Goal: Task Accomplishment & Management: Use online tool/utility

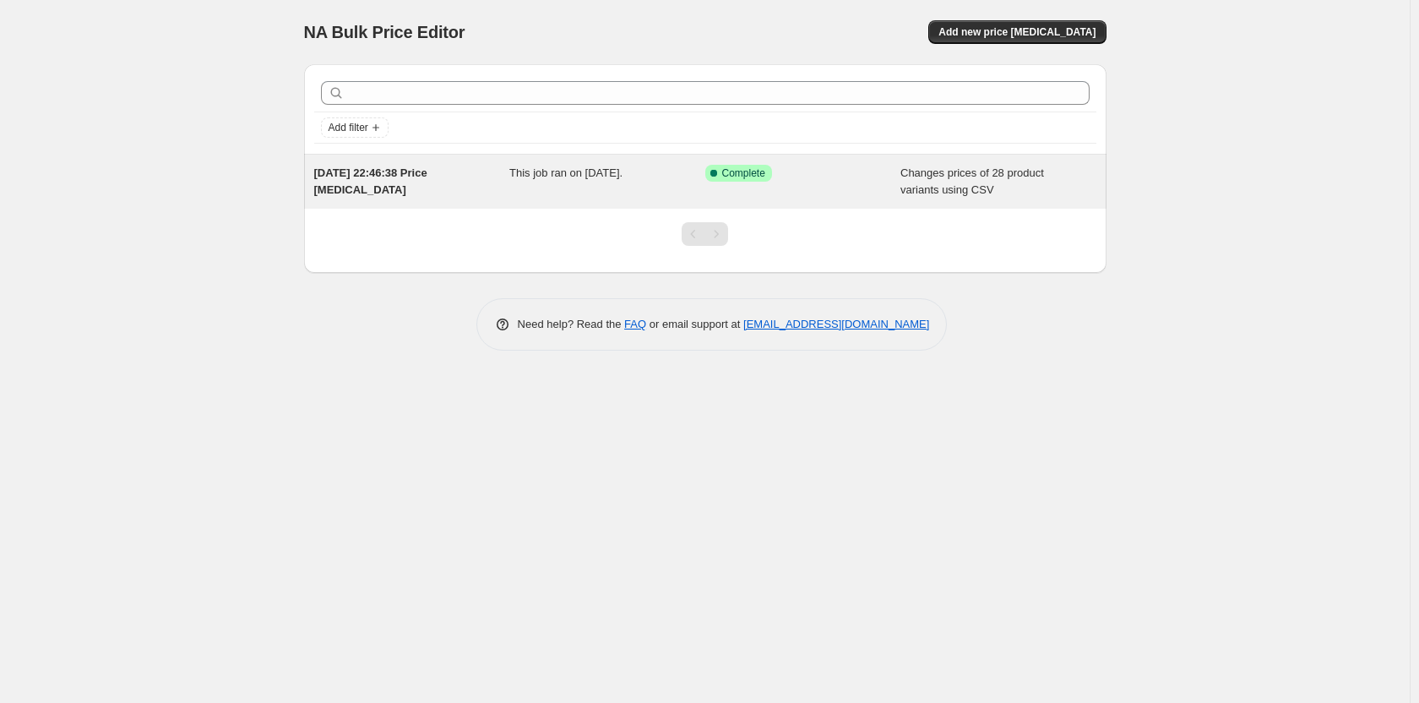
click at [486, 190] on div "[DATE] 22:46:38 Price [MEDICAL_DATA]" at bounding box center [412, 182] width 196 height 34
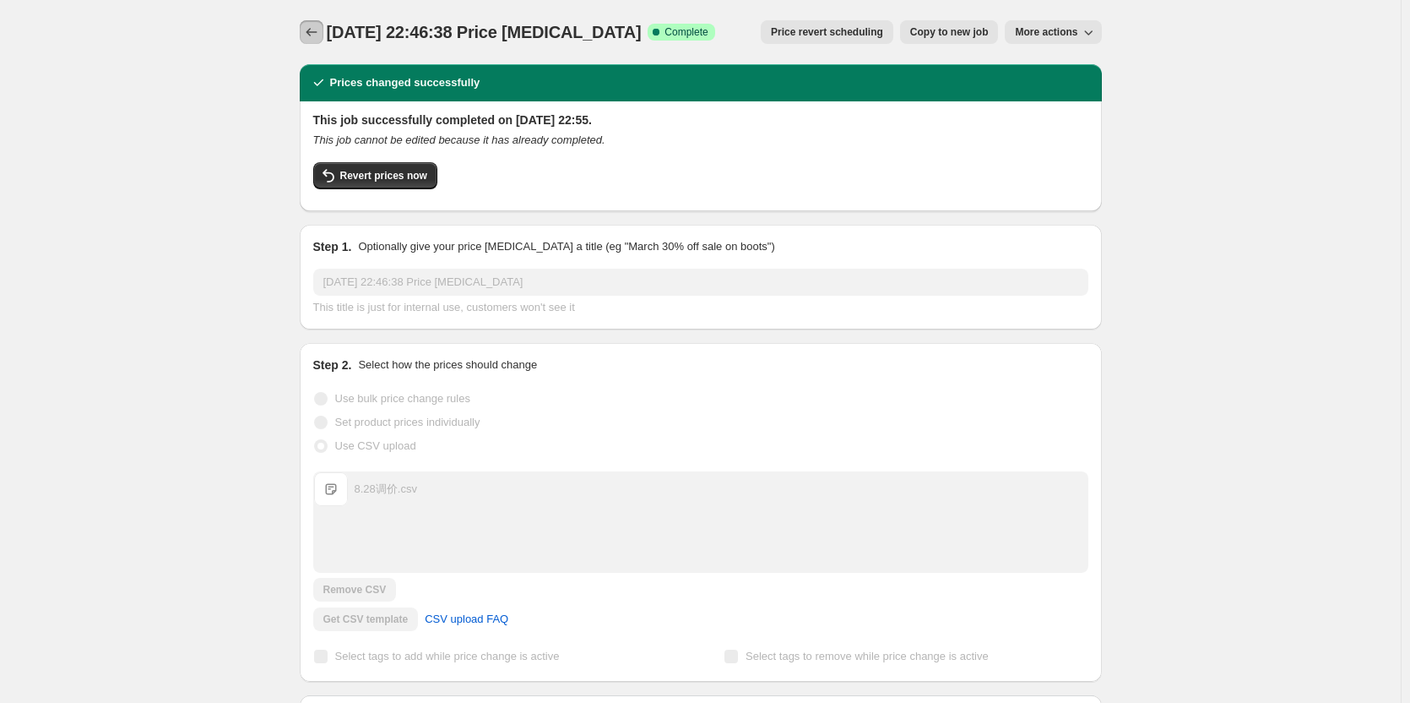
click at [310, 24] on icon "Price change jobs" at bounding box center [311, 32] width 17 height 17
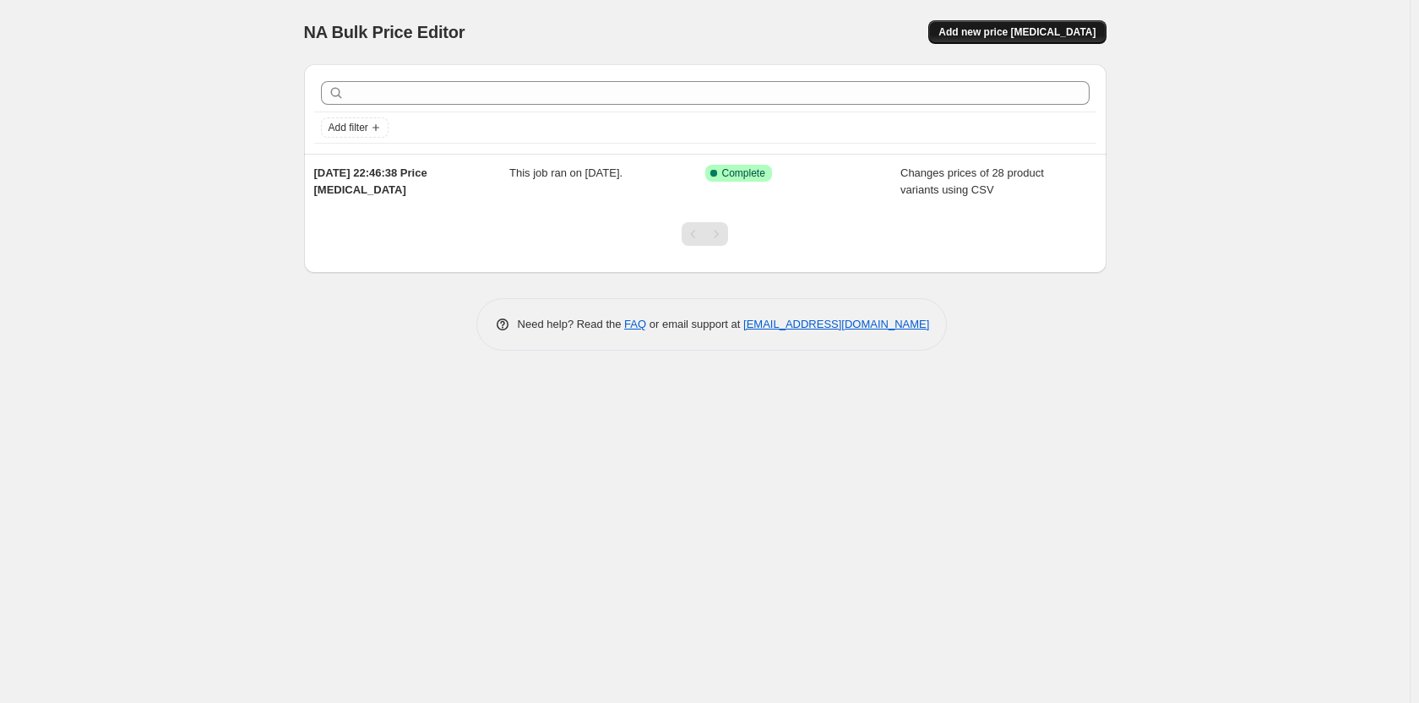
click at [1016, 33] on span "Add new price [MEDICAL_DATA]" at bounding box center [1016, 32] width 157 height 14
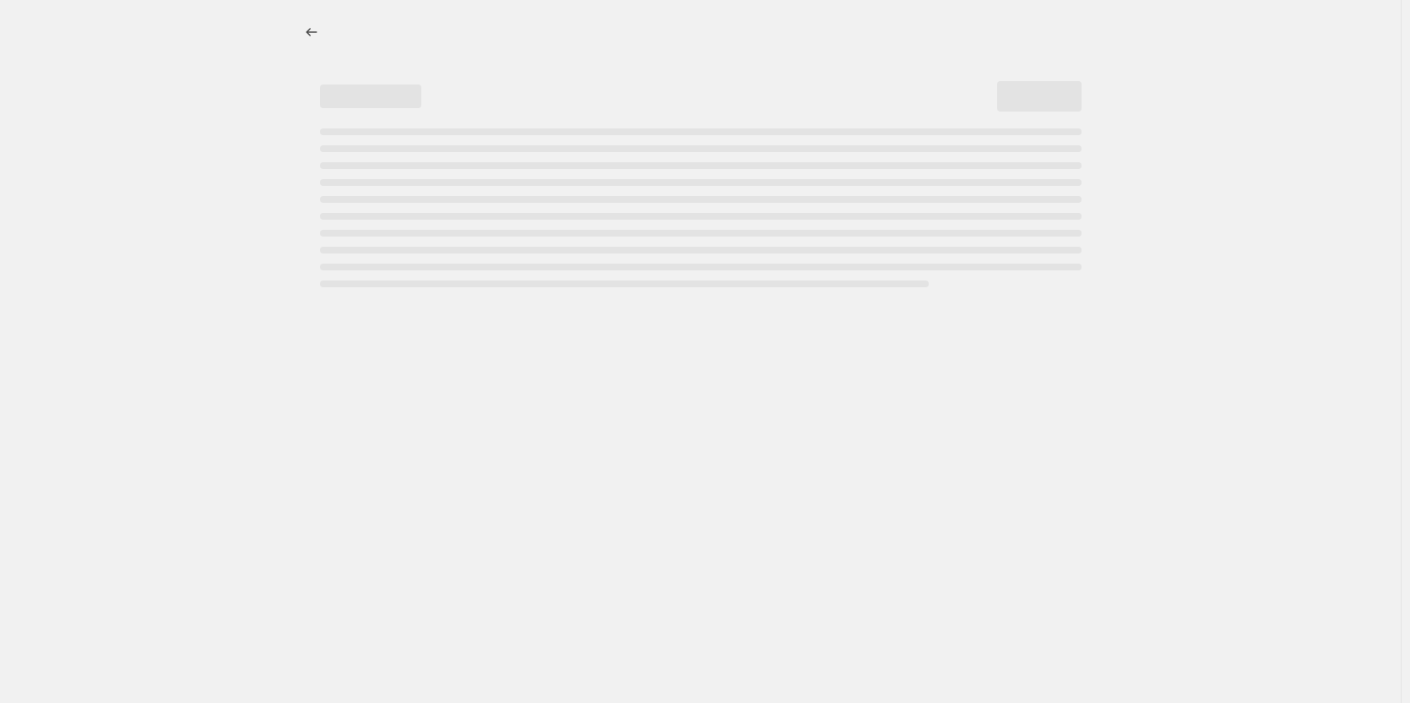
select select "percentage"
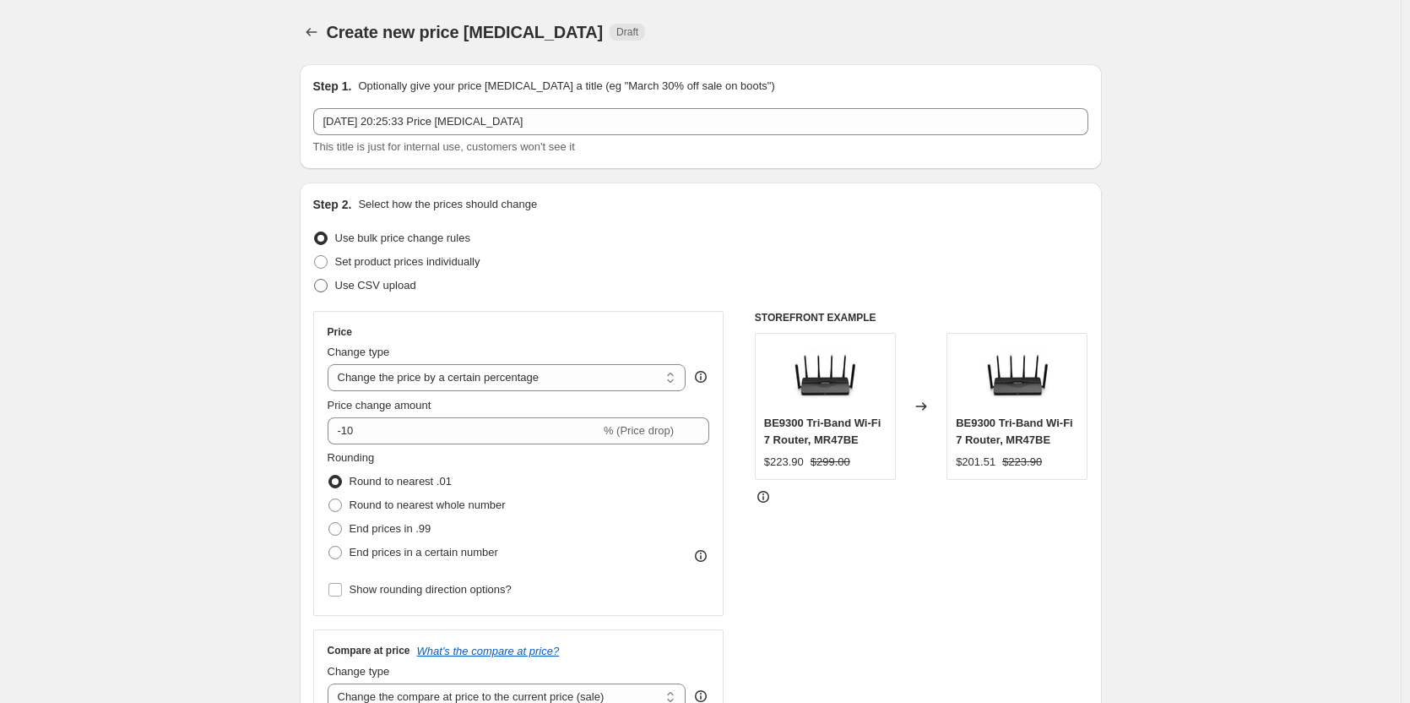
click at [359, 287] on span "Use CSV upload" at bounding box center [375, 285] width 81 height 13
click at [315, 279] on input "Use CSV upload" at bounding box center [314, 279] width 1 height 1
radio input "true"
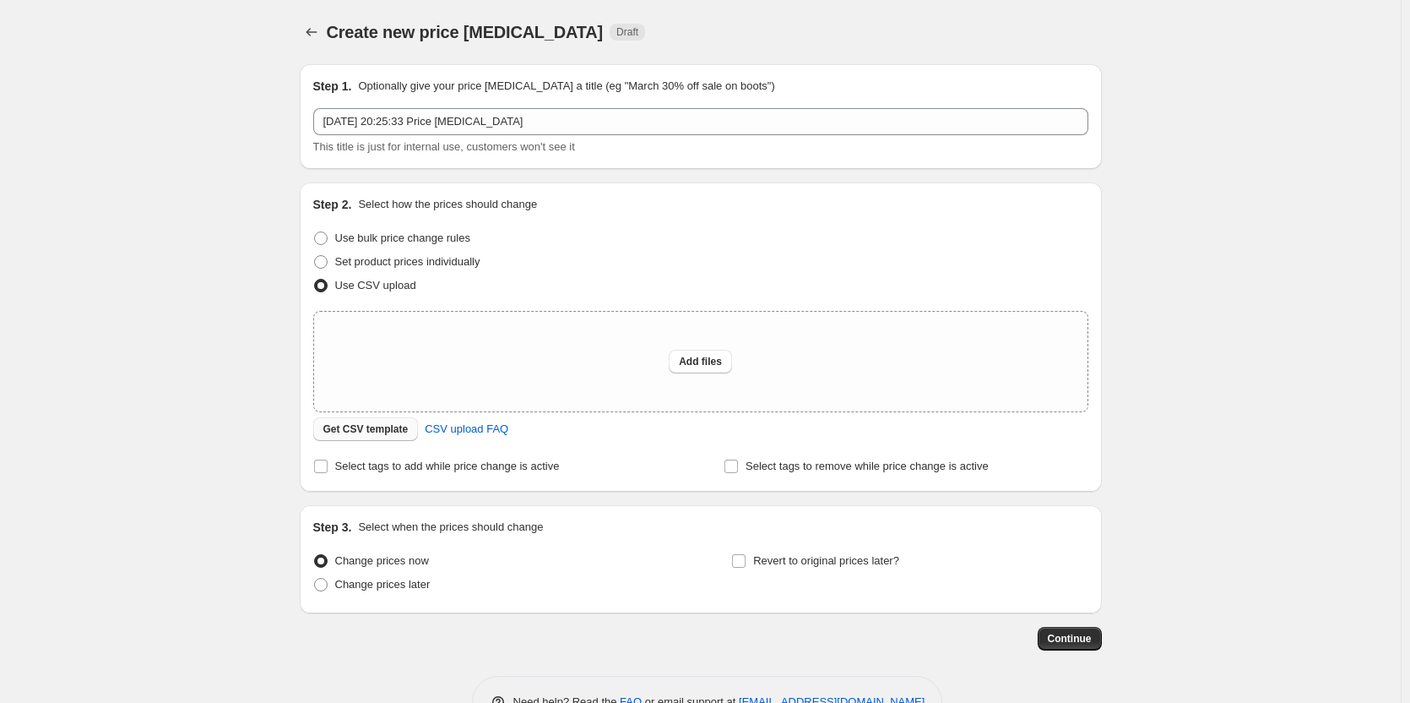
click at [362, 422] on button "Get CSV template" at bounding box center [366, 429] width 106 height 24
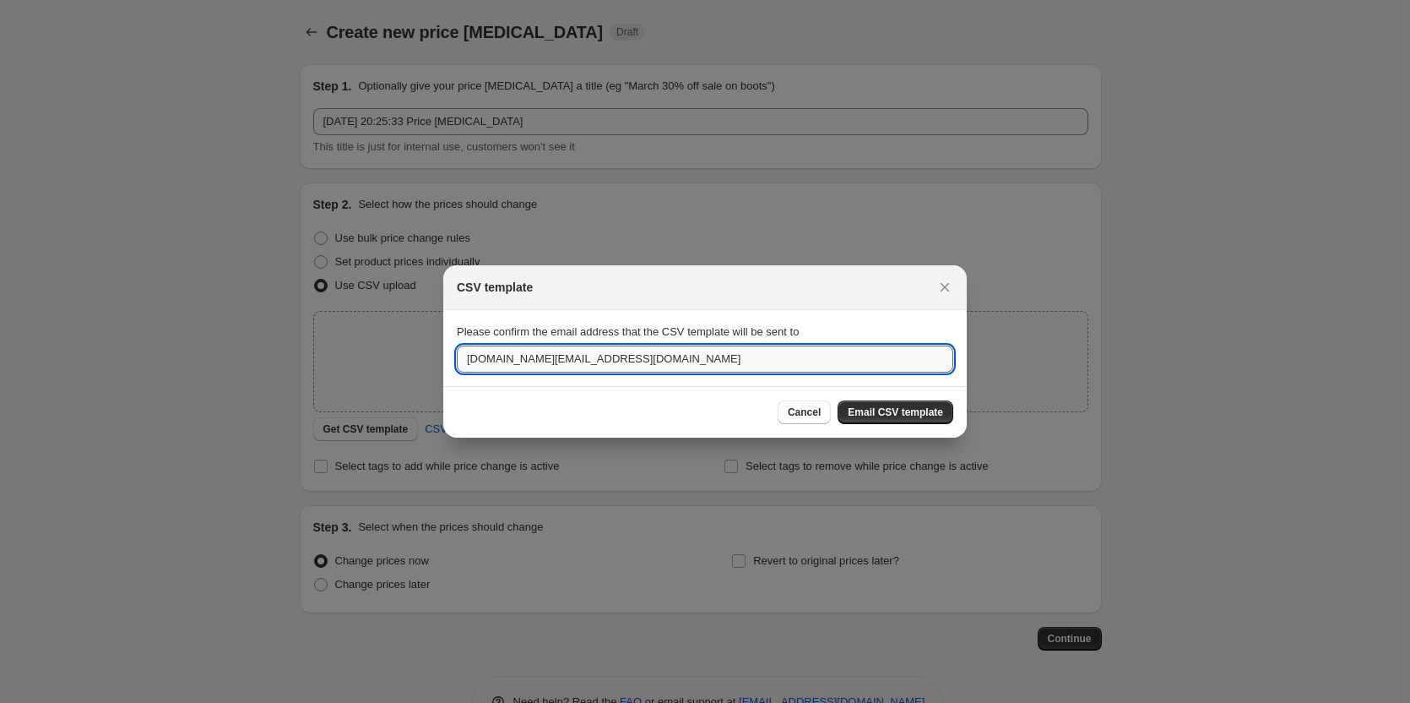
click at [626, 365] on input "[DOMAIN_NAME][EMAIL_ADDRESS][DOMAIN_NAME]" at bounding box center [705, 358] width 497 height 27
drag, startPoint x: 540, startPoint y: 353, endPoint x: 361, endPoint y: 346, distance: 179.1
type input "[PERSON_NAME][EMAIL_ADDRESS][PERSON_NAME][DOMAIN_NAME]"
click at [613, 375] on section "Please confirm the email address that the CSV template will be sent to [PERSON_…" at bounding box center [705, 348] width 524 height 76
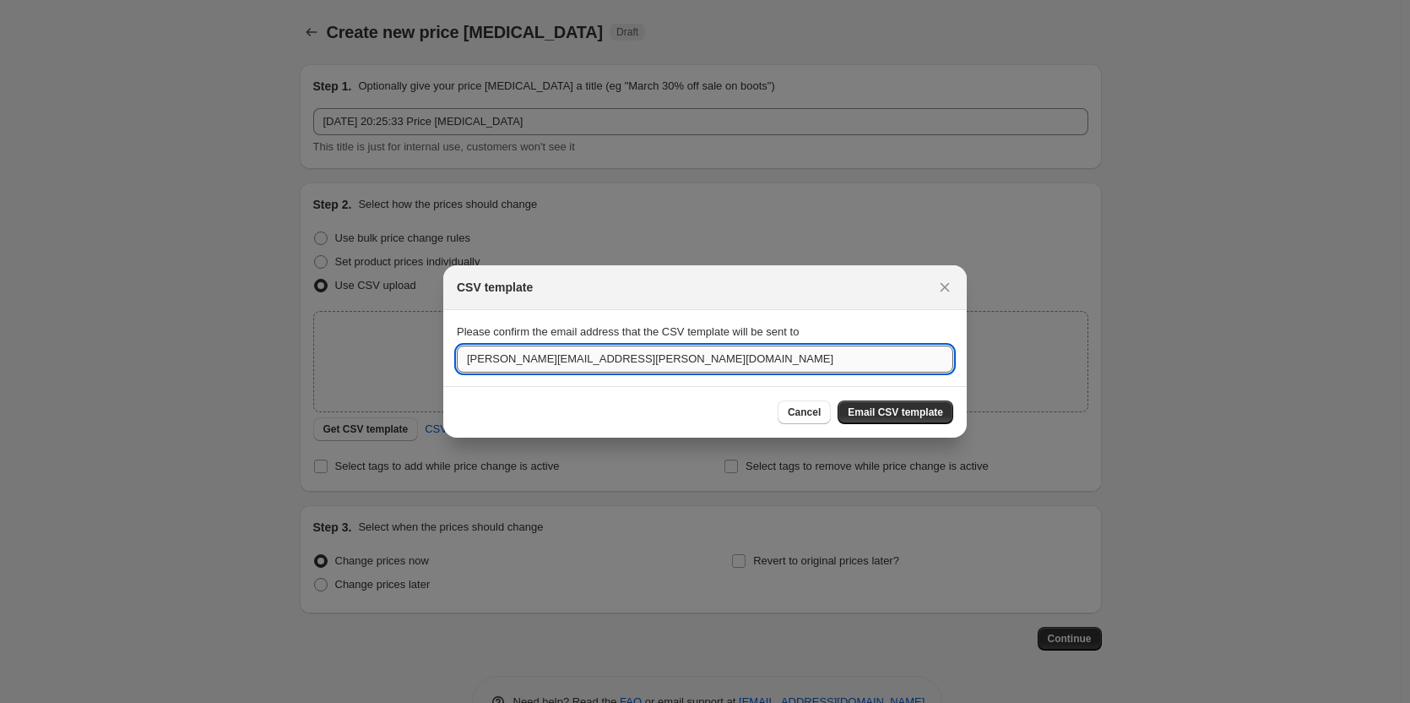
click at [620, 352] on input "[PERSON_NAME][EMAIL_ADDRESS][PERSON_NAME][DOMAIN_NAME]" at bounding box center [705, 358] width 497 height 27
click at [901, 411] on span "Email CSV template" at bounding box center [895, 412] width 95 height 14
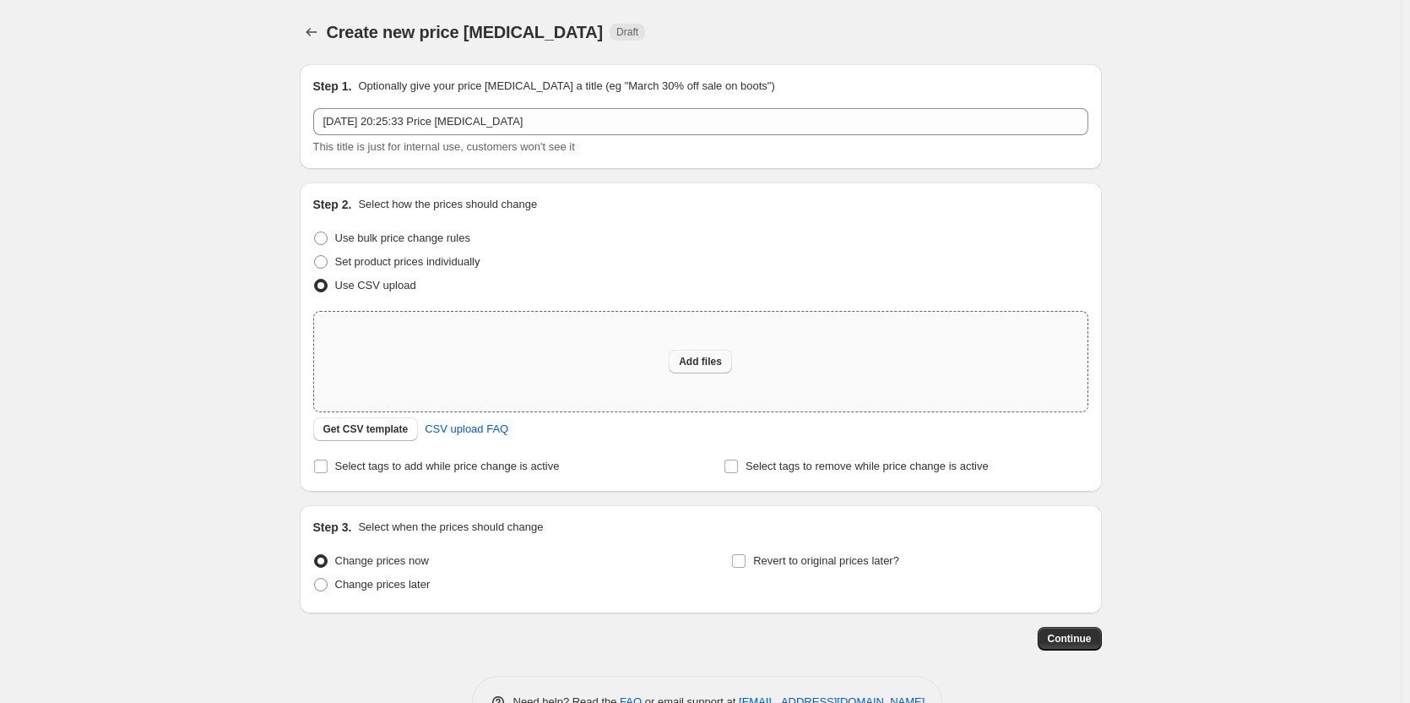
click at [702, 366] on span "Add files" at bounding box center [700, 362] width 43 height 14
type input "C:\fakepath\9.1调价.csv"
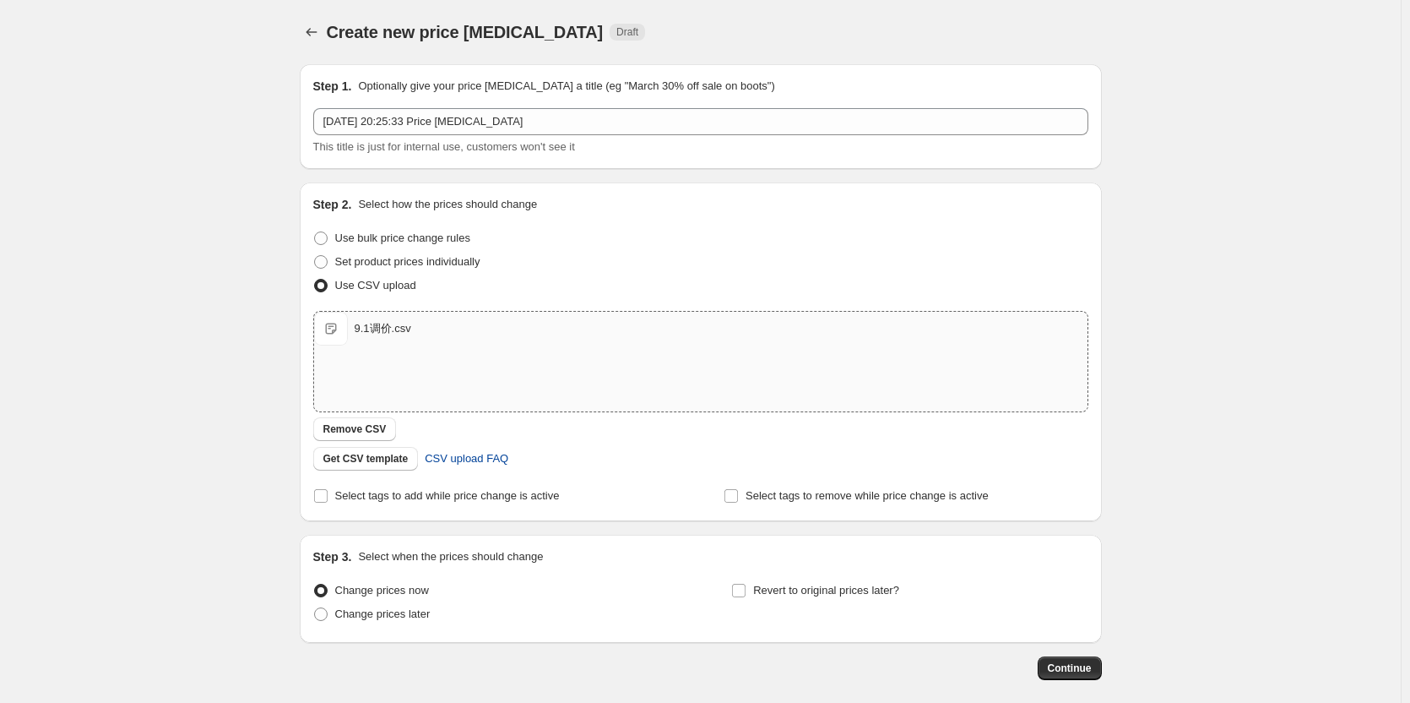
scroll to position [80, 0]
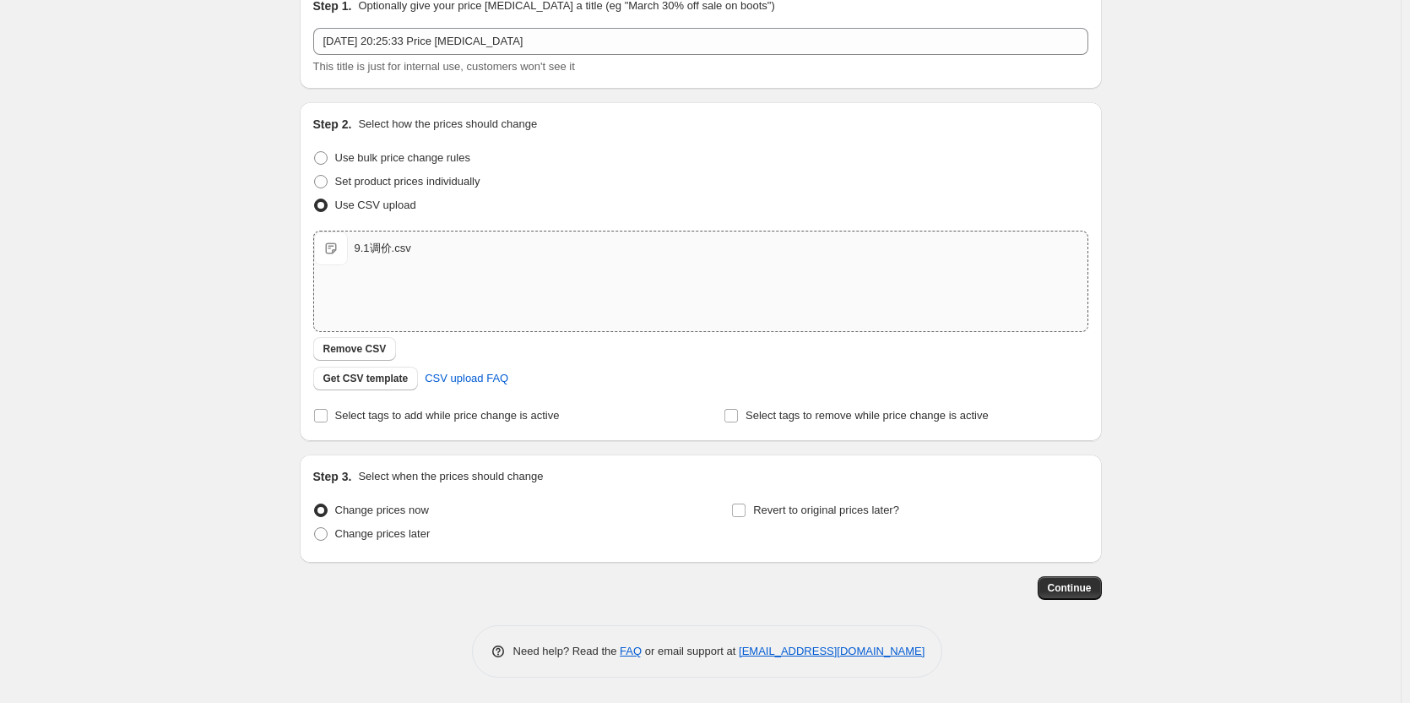
drag, startPoint x: 402, startPoint y: 534, endPoint x: 544, endPoint y: 555, distance: 143.4
click at [402, 534] on span "Change prices later" at bounding box center [382, 533] width 95 height 13
click at [315, 528] on input "Change prices later" at bounding box center [314, 527] width 1 height 1
radio input "true"
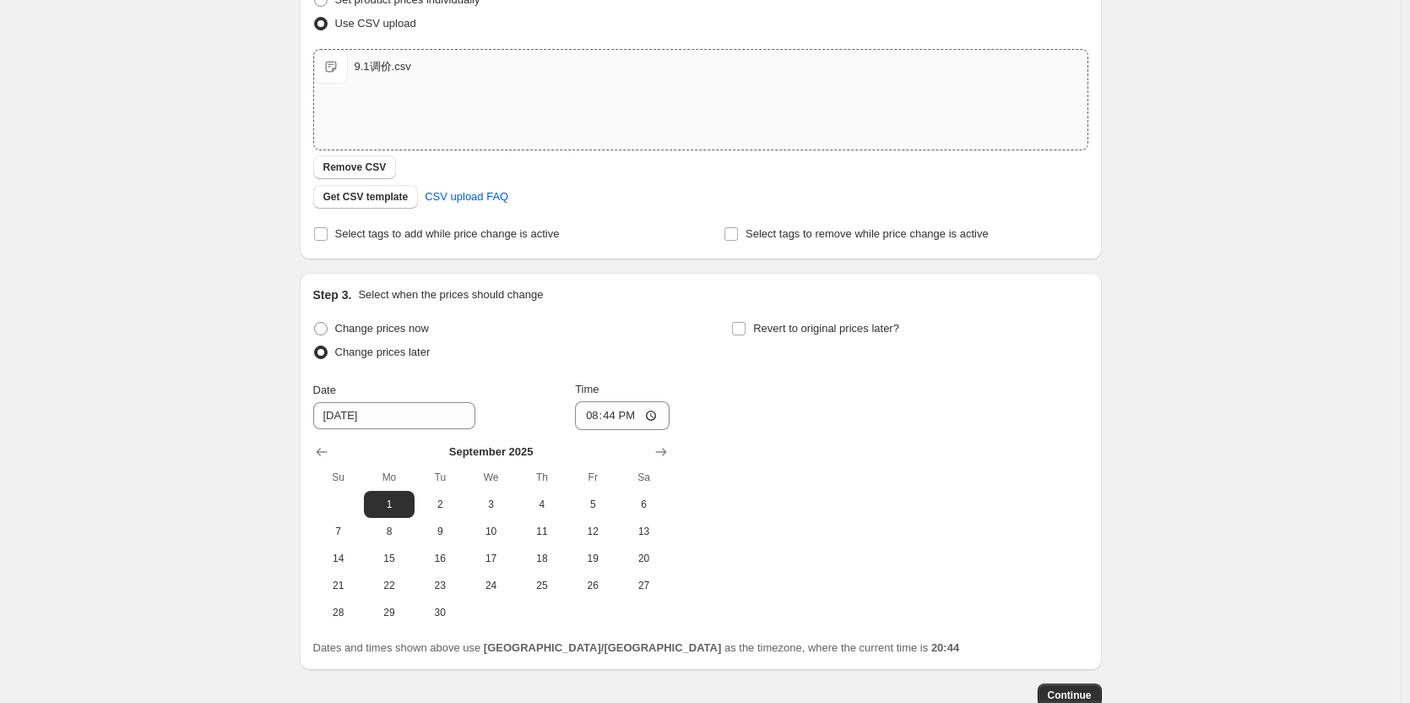
scroll to position [369, 0]
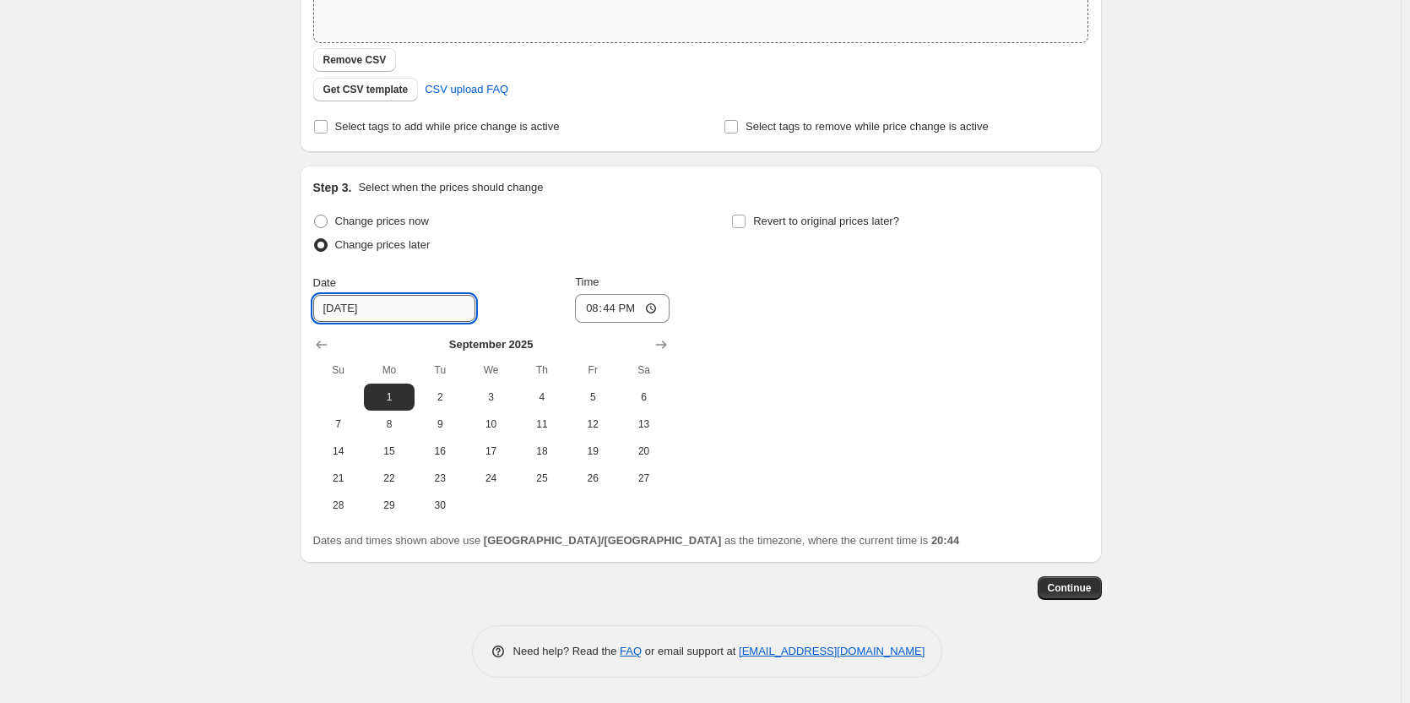
click at [361, 313] on input "[DATE]" at bounding box center [394, 308] width 162 height 27
click at [327, 350] on icon "Show previous month, August 2025" at bounding box center [321, 344] width 17 height 17
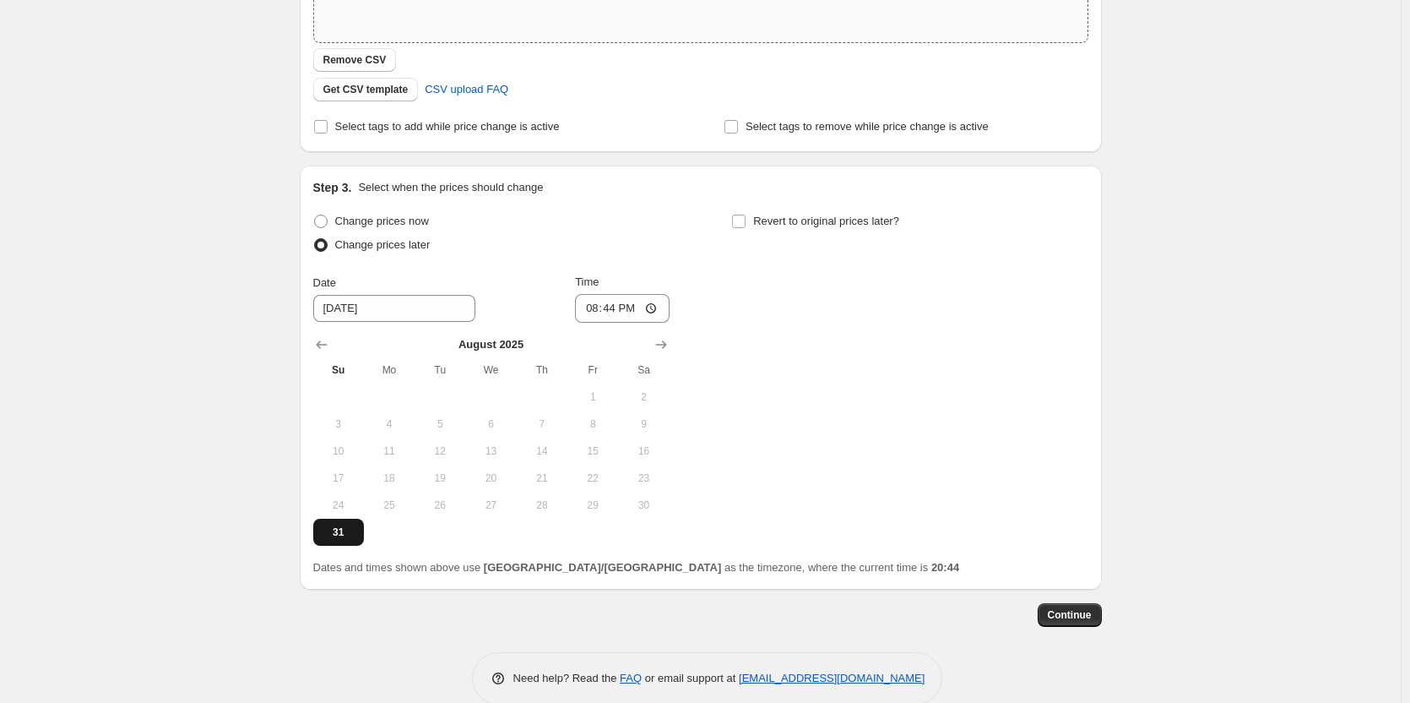
click at [348, 537] on span "31" at bounding box center [338, 532] width 37 height 14
type input "[DATE]"
click at [631, 305] on input "20:44" at bounding box center [622, 308] width 95 height 29
click at [659, 305] on input "20:44" at bounding box center [622, 308] width 95 height 29
type input "23:59"
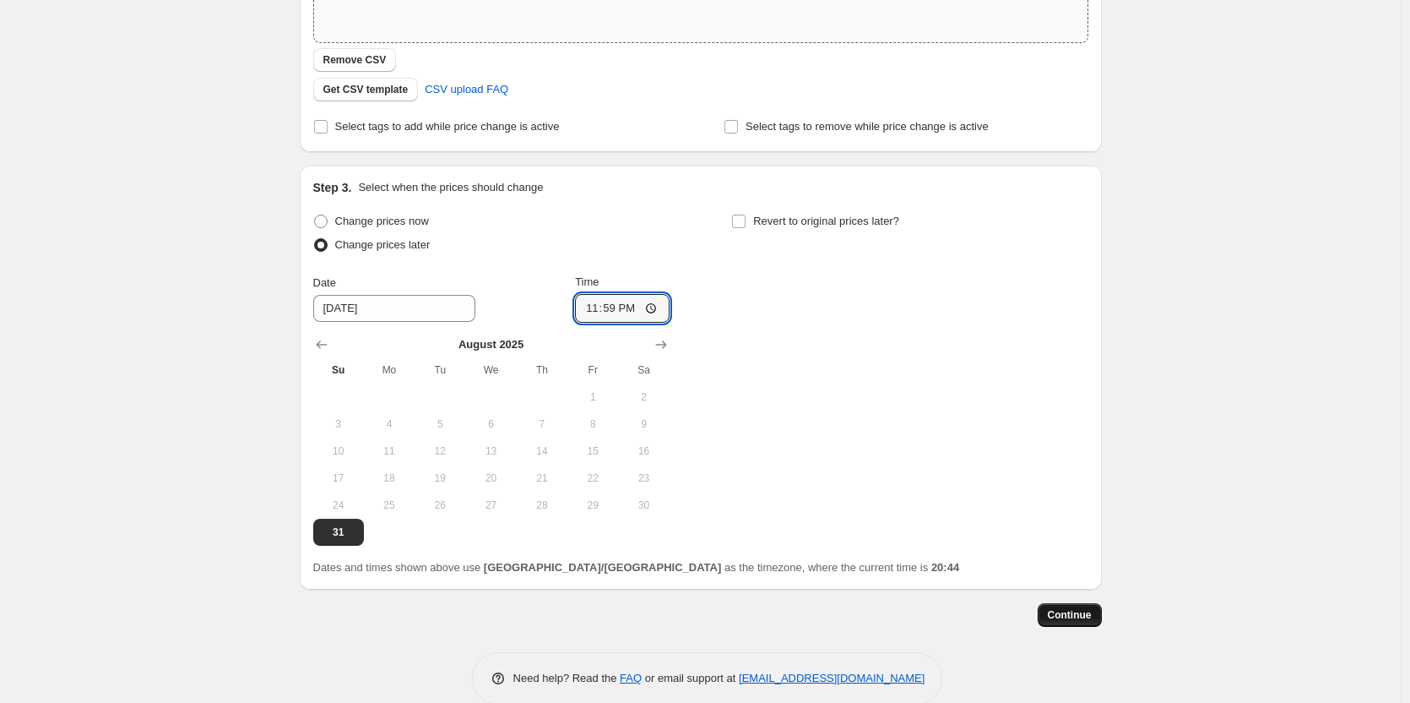
click at [1088, 614] on span "Continue" at bounding box center [1070, 615] width 44 height 14
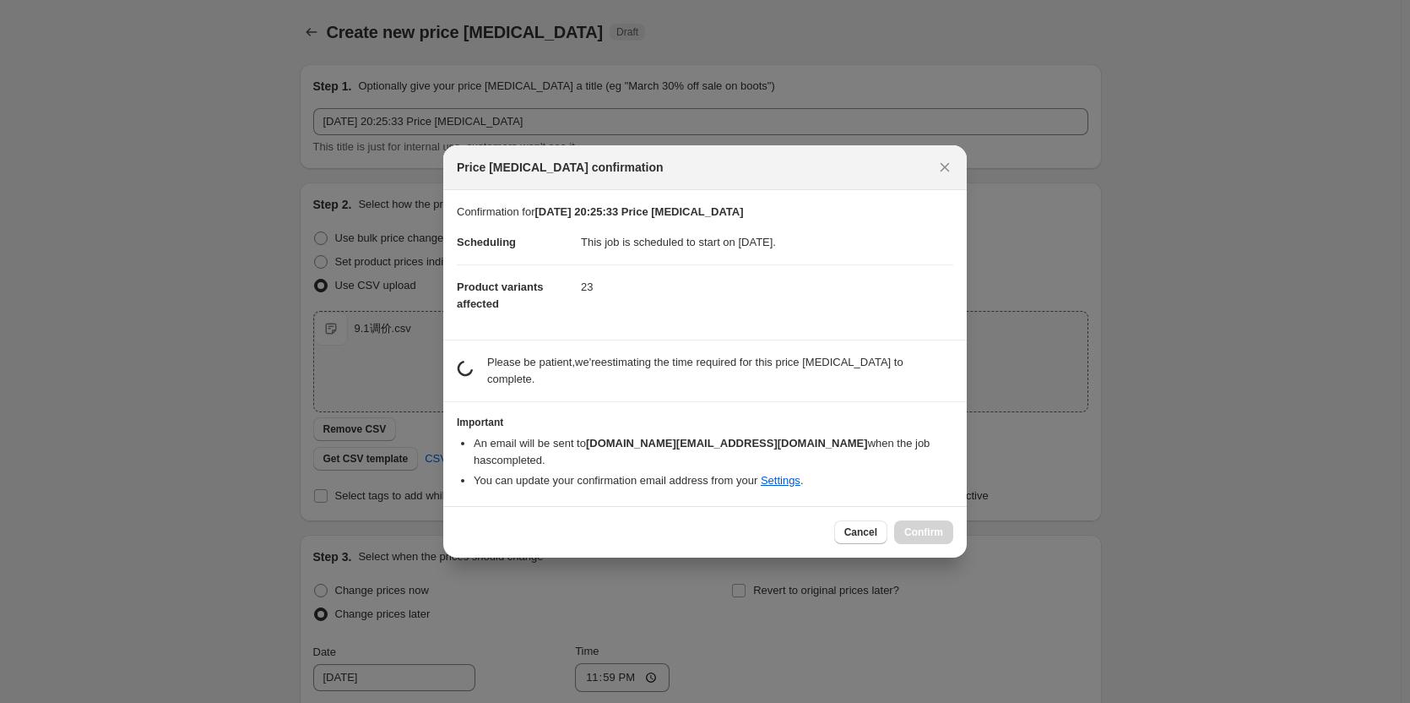
scroll to position [0, 0]
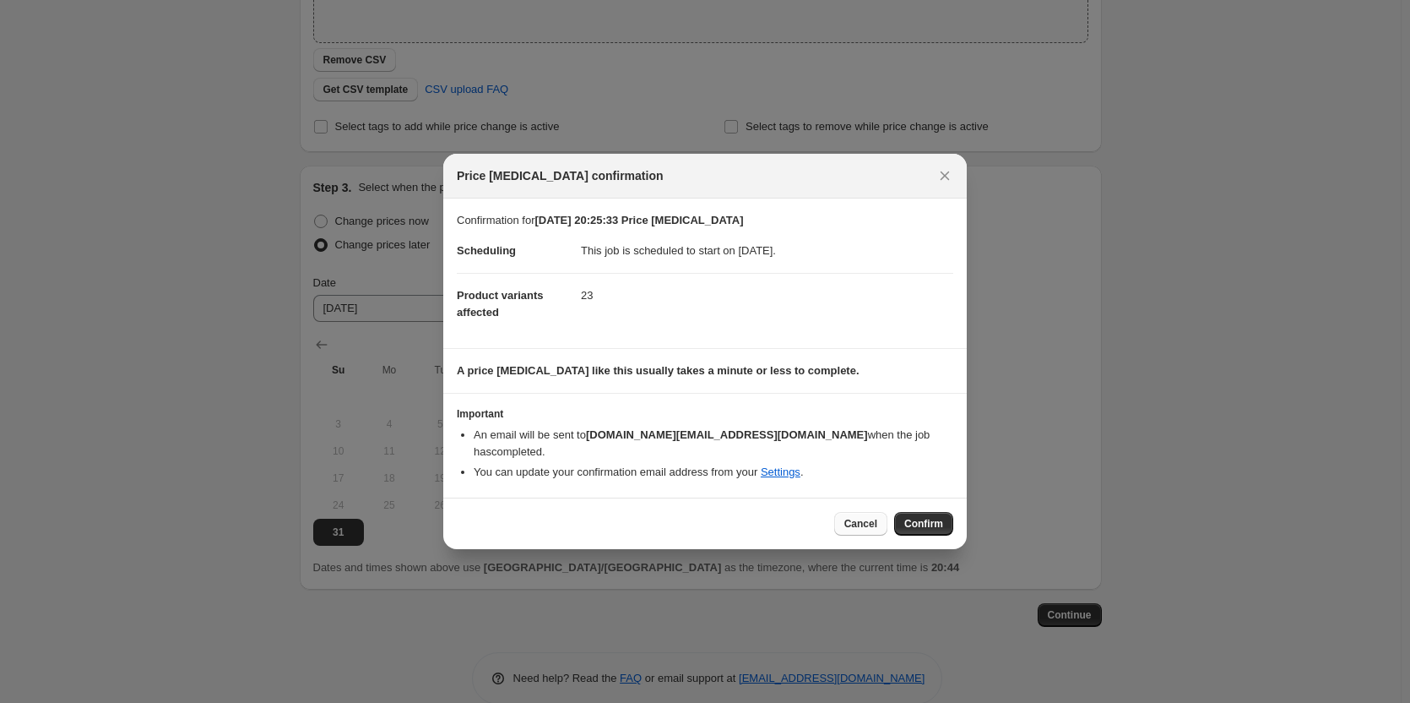
click at [860, 517] on span "Cancel" at bounding box center [860, 524] width 33 height 14
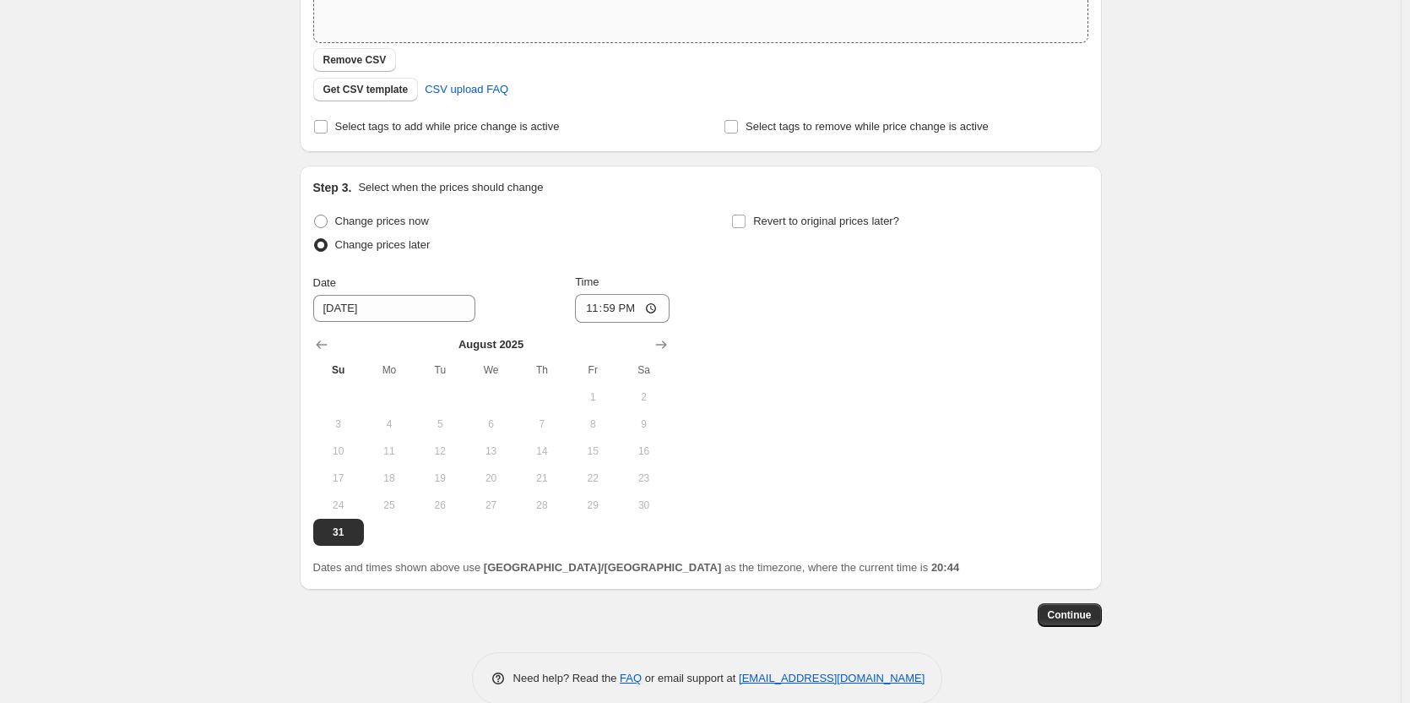
click at [967, 458] on div "Change prices now Change prices later Date [DATE] Time 23:59 [DATE] Su Mo Tu We…" at bounding box center [700, 377] width 775 height 336
click at [1080, 606] on button "Continue" at bounding box center [1070, 615] width 64 height 24
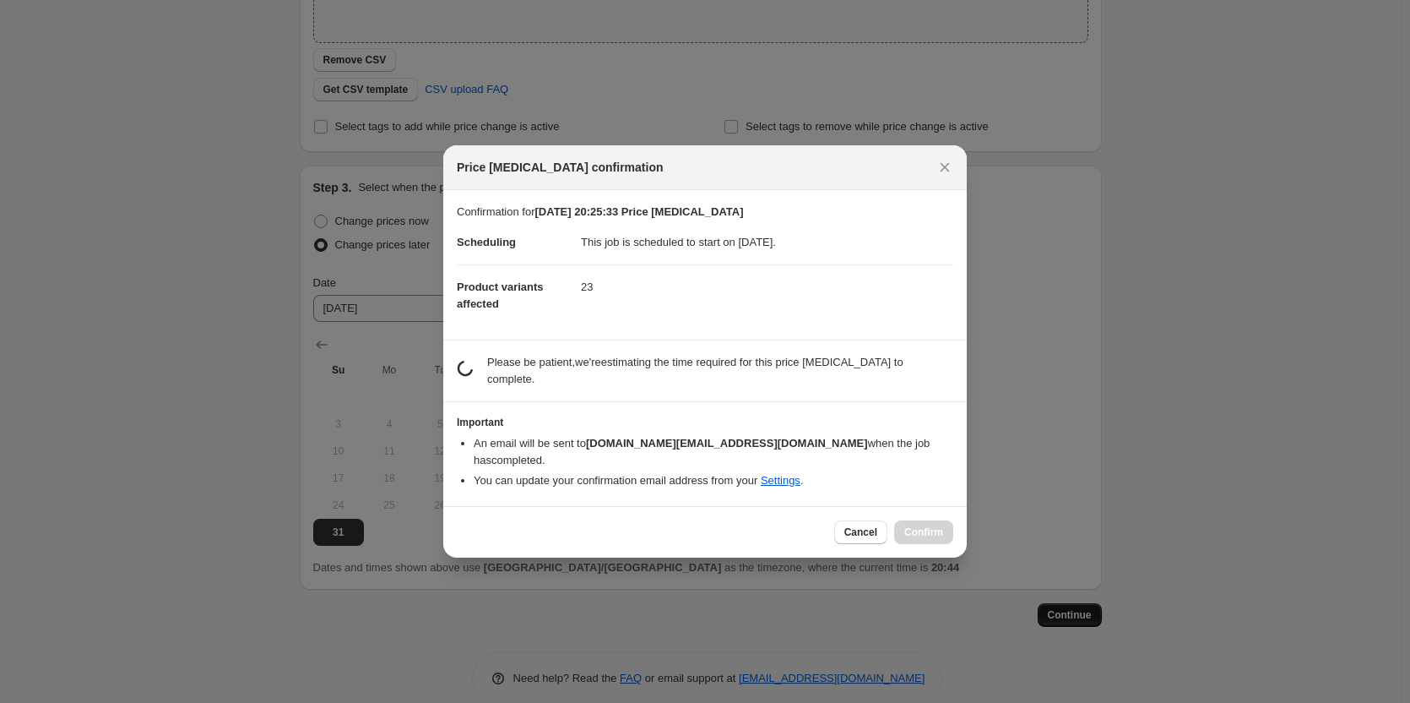
scroll to position [0, 0]
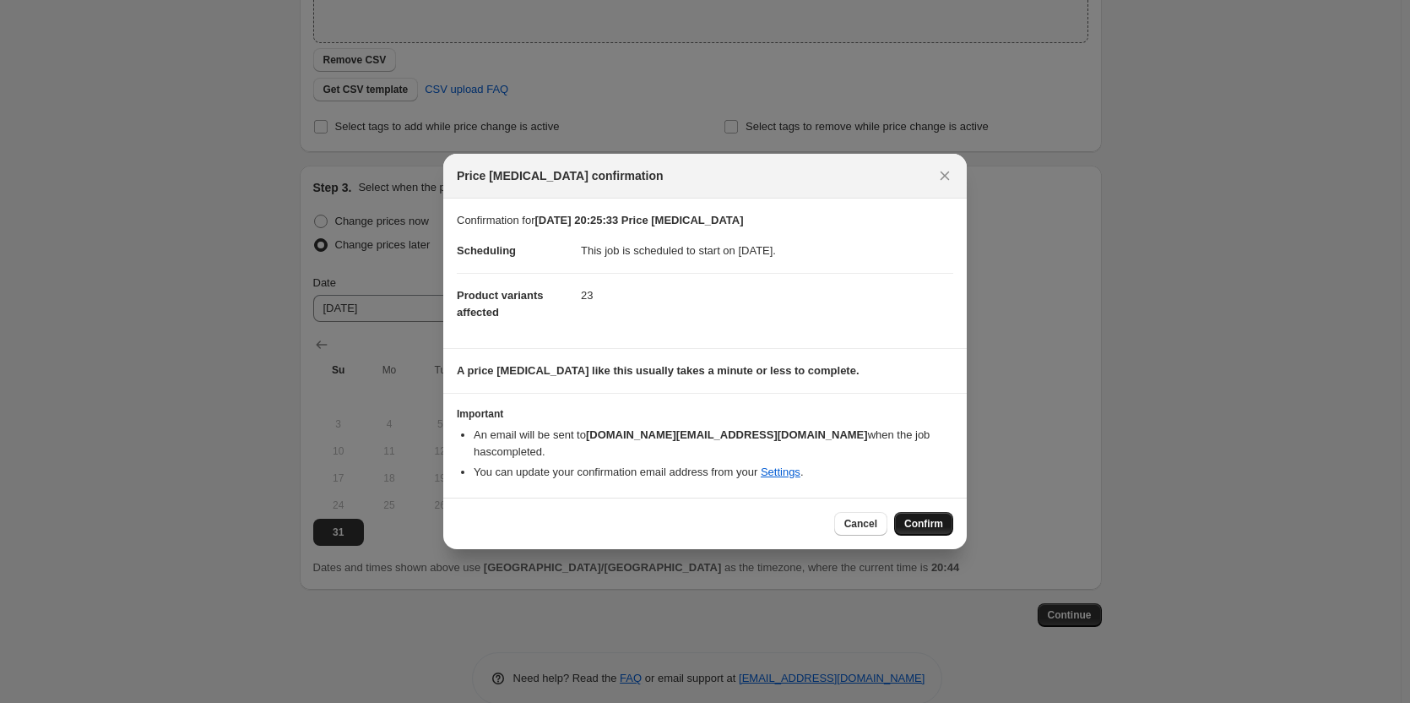
click at [917, 517] on span "Confirm" at bounding box center [923, 524] width 39 height 14
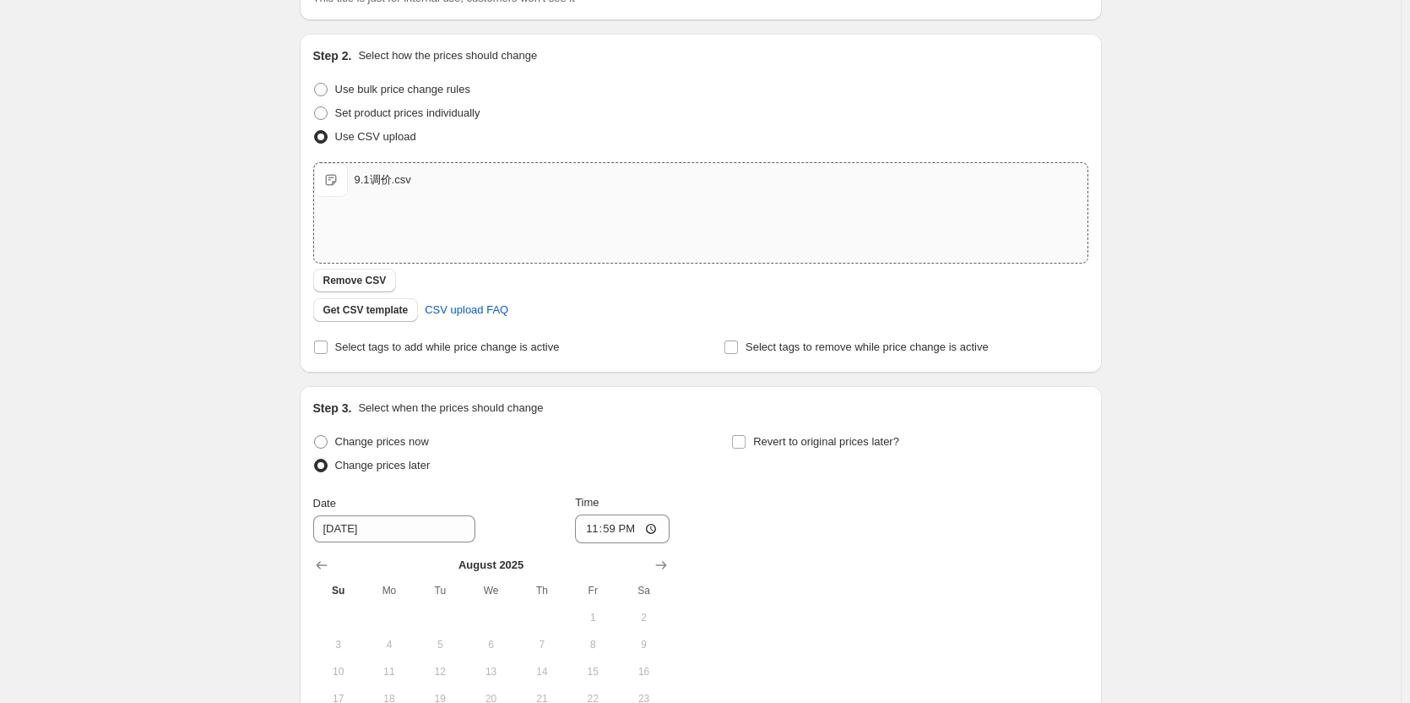
scroll to position [77, 0]
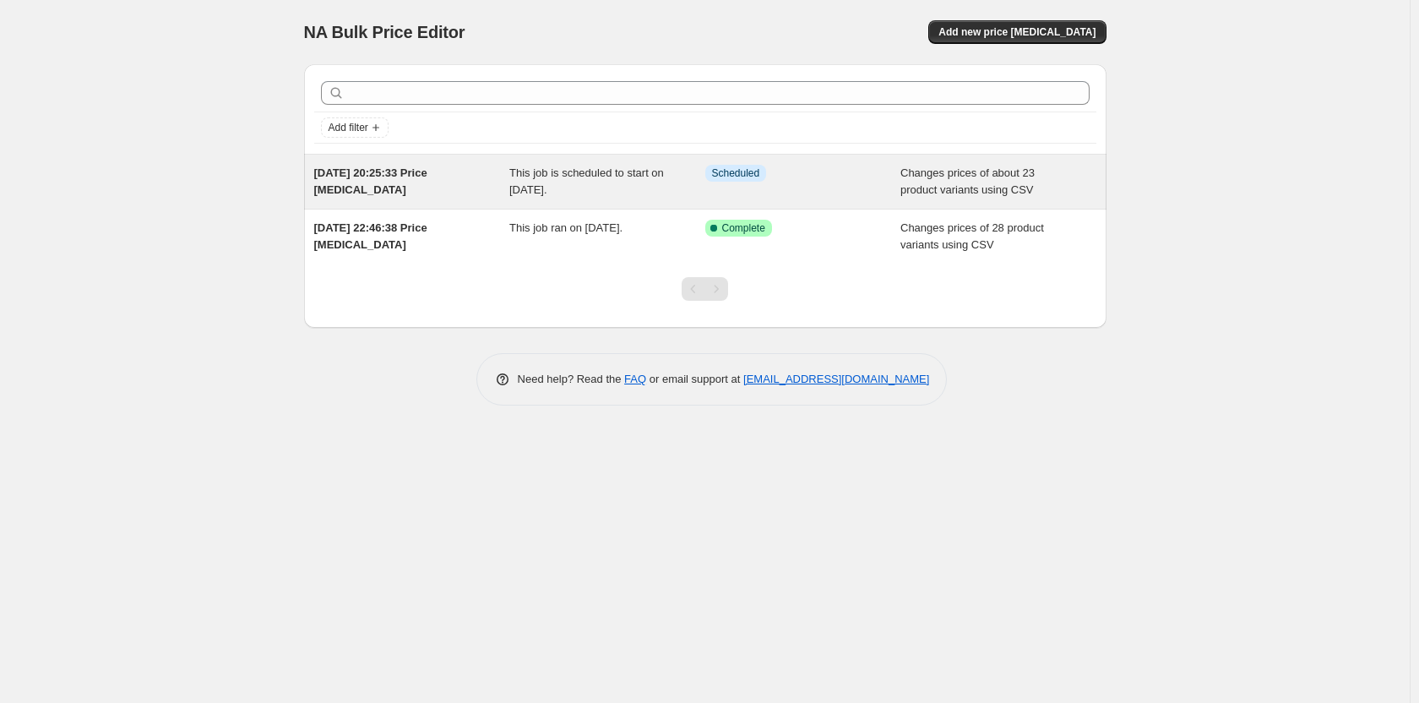
click at [469, 179] on div "[DATE] 20:25:33 Price [MEDICAL_DATA]" at bounding box center [412, 182] width 196 height 34
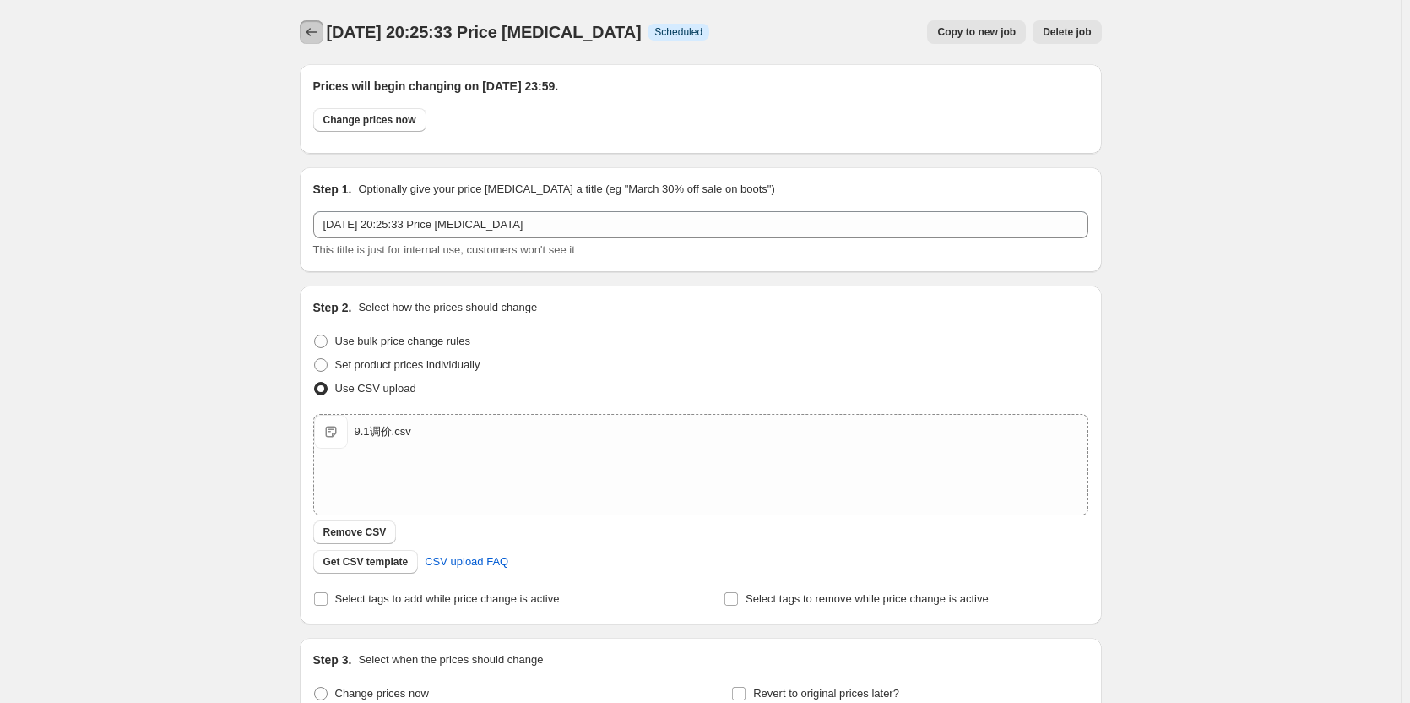
click at [317, 24] on button "Price change jobs" at bounding box center [312, 32] width 24 height 24
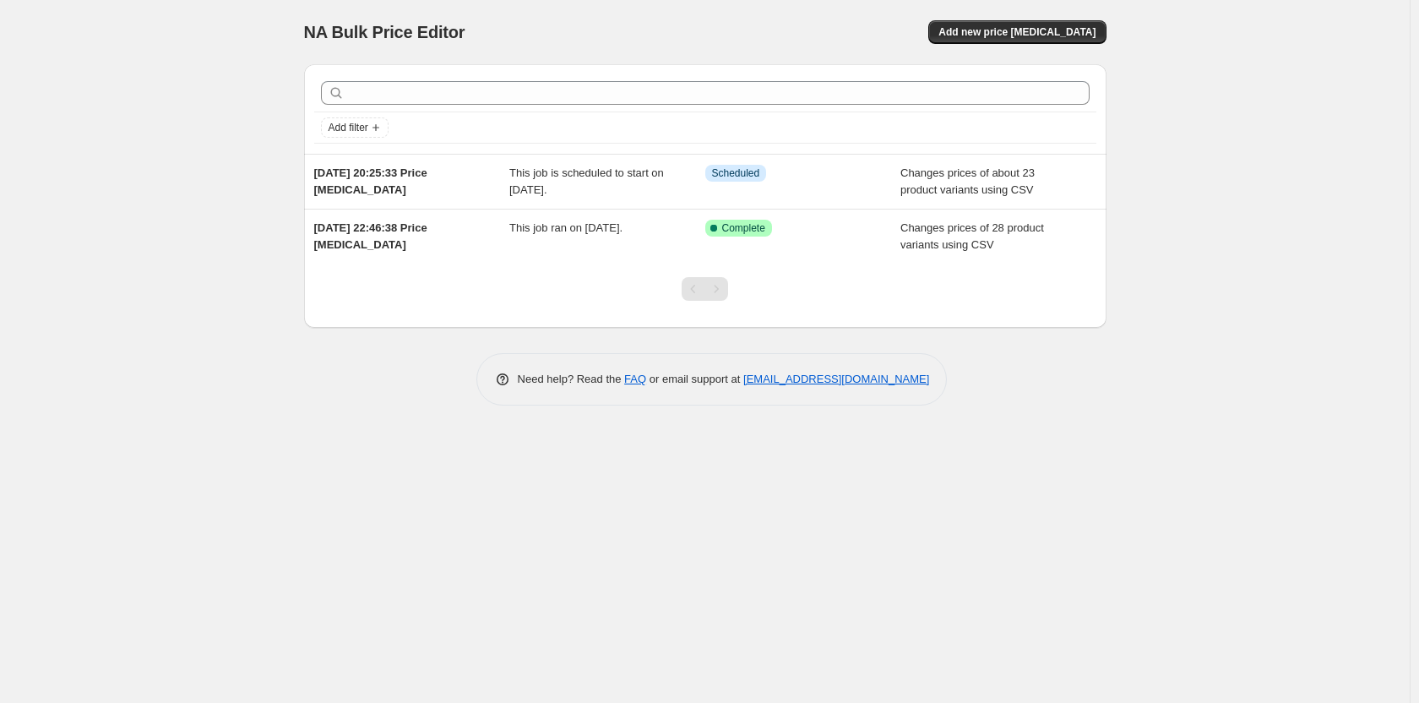
click at [565, 475] on div "NA Bulk Price Editor. This page is ready NA Bulk Price Editor Add new price [ME…" at bounding box center [704, 351] width 1409 height 703
